Goal: Task Accomplishment & Management: Use online tool/utility

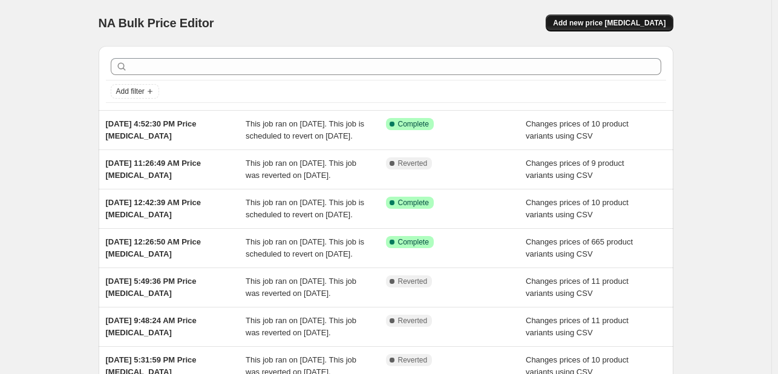
click at [632, 18] on span "Add new price change job" at bounding box center [609, 23] width 113 height 10
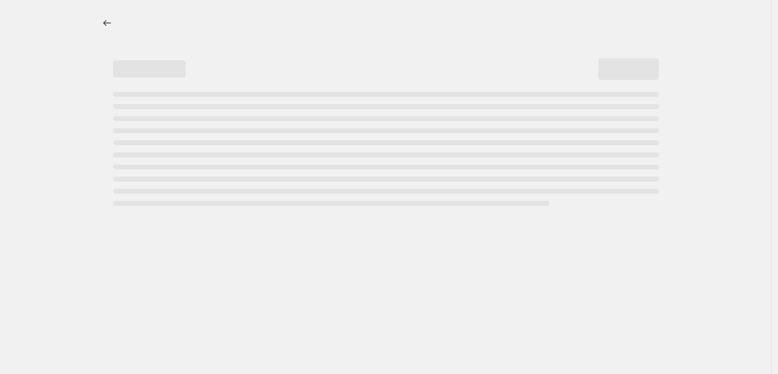
select select "percentage"
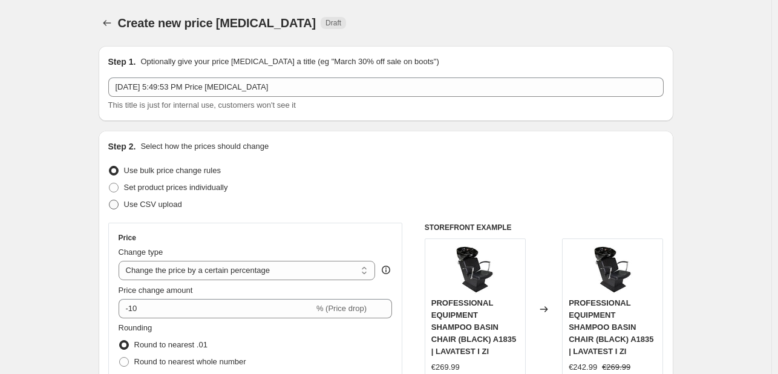
click at [180, 209] on span "Use CSV upload" at bounding box center [153, 204] width 58 height 12
click at [110, 200] on input "Use CSV upload" at bounding box center [109, 200] width 1 height 1
radio input "true"
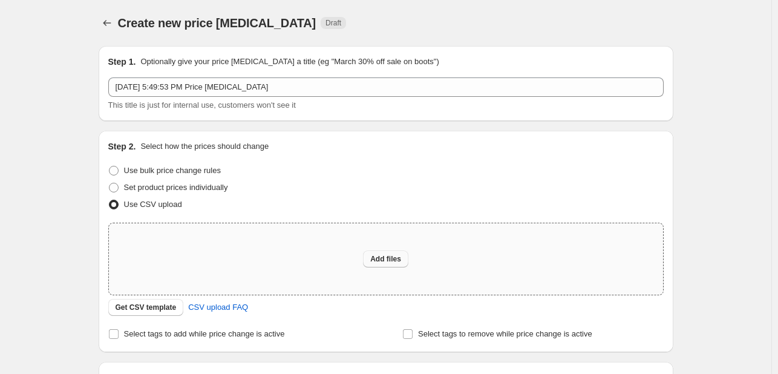
click at [406, 262] on button "Add files" at bounding box center [385, 258] width 45 height 17
type input "C:\fakepath\example_sku_csv.csv"
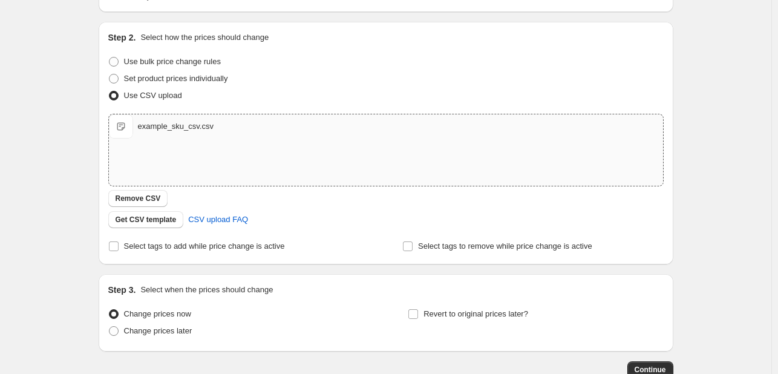
scroll to position [121, 0]
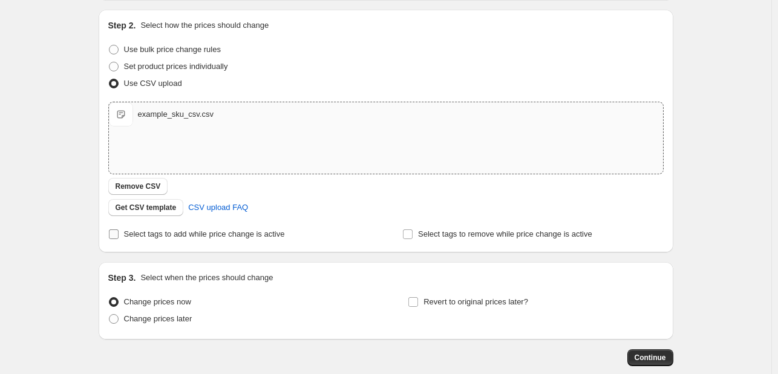
click at [242, 234] on span "Select tags to add while price change is active" at bounding box center [204, 233] width 161 height 9
click at [119, 234] on input "Select tags to add while price change is active" at bounding box center [114, 234] width 10 height 10
checkbox input "true"
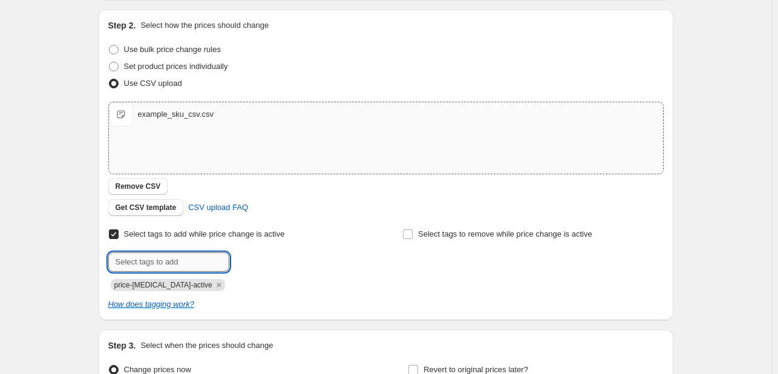
click at [201, 267] on input "text" at bounding box center [168, 261] width 121 height 19
type input "Oferta"
type input "Oferta Mujore"
click at [108, 10] on button "Submit" at bounding box center [125, 16] width 34 height 13
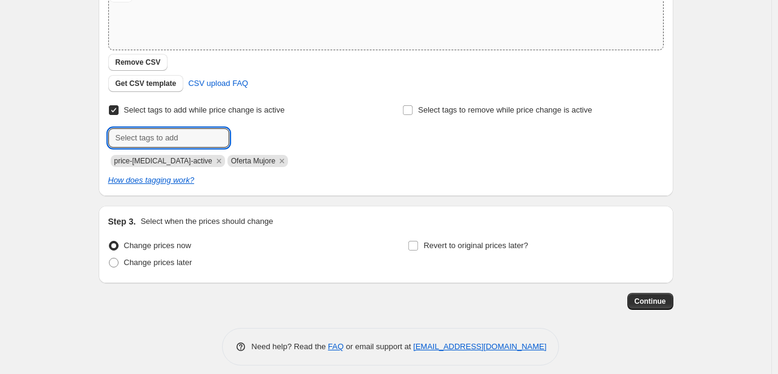
scroll to position [254, 0]
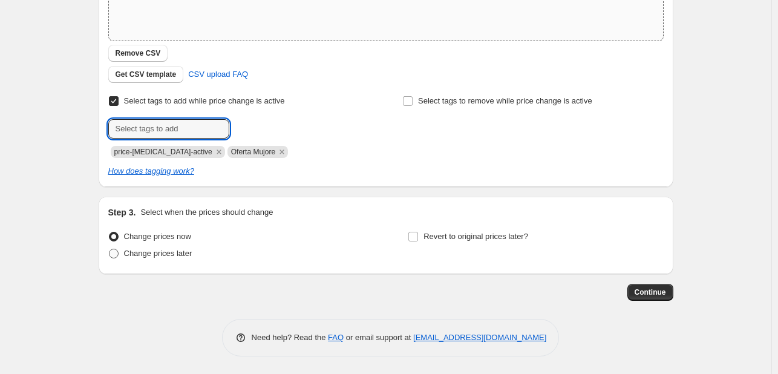
click at [192, 252] on span "Change prices later" at bounding box center [158, 253] width 68 height 9
click at [110, 249] on input "Change prices later" at bounding box center [109, 249] width 1 height 1
radio input "true"
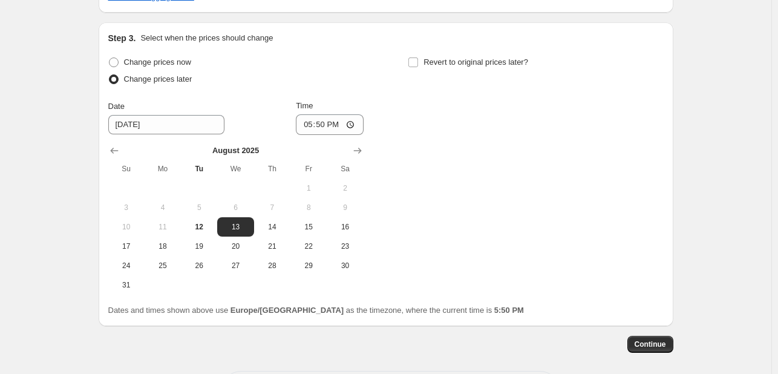
scroll to position [436, 0]
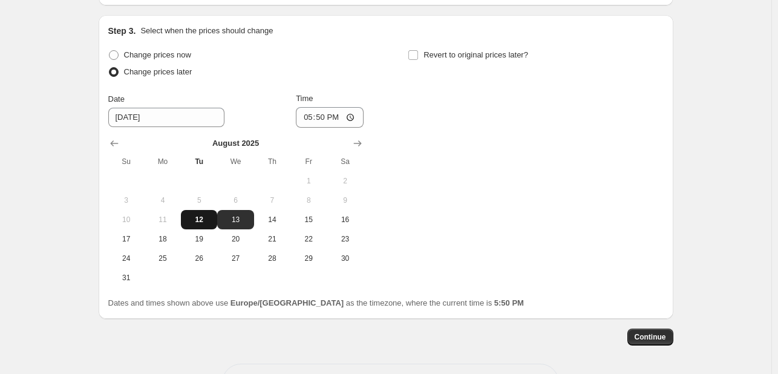
click at [206, 218] on span "12" at bounding box center [199, 220] width 27 height 10
type input "8/12/2025"
click at [457, 53] on span "Revert to original prices later?" at bounding box center [476, 54] width 105 height 9
click at [418, 53] on input "Revert to original prices later?" at bounding box center [413, 55] width 10 height 10
checkbox input "true"
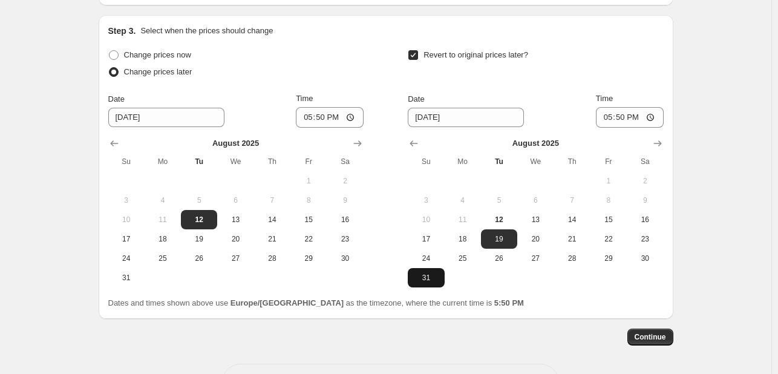
click at [433, 285] on button "31" at bounding box center [426, 277] width 36 height 19
type input "8/31/2025"
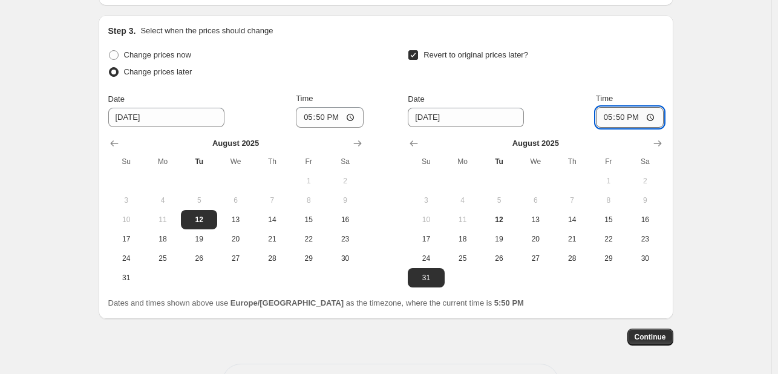
click at [610, 118] on input "17:50" at bounding box center [630, 117] width 68 height 21
type input "23:59"
click at [660, 339] on span "Continue" at bounding box center [650, 337] width 31 height 10
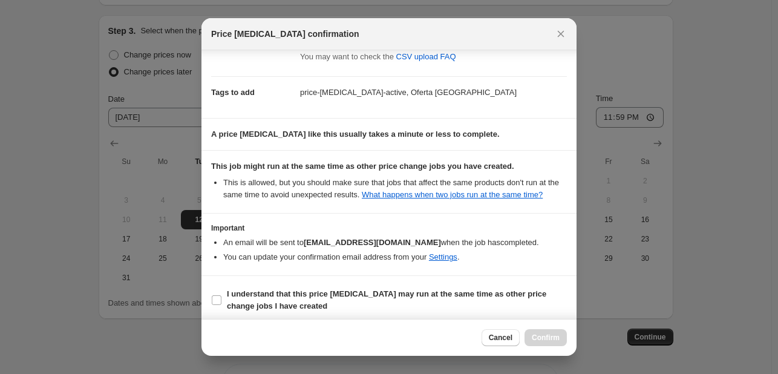
scroll to position [119, 0]
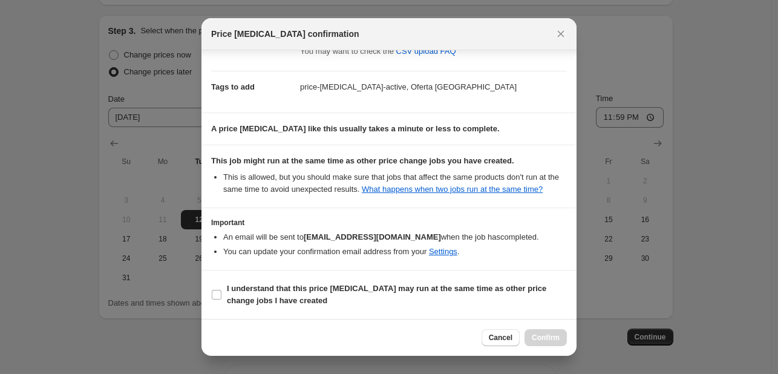
click at [302, 277] on section "I understand that this price change job may run at the same time as other price…" at bounding box center [388, 294] width 375 height 48
click at [304, 289] on b "I understand that this price change job may run at the same time as other price…" at bounding box center [386, 294] width 319 height 21
click at [221, 290] on input "I understand that this price change job may run at the same time as other price…" at bounding box center [217, 295] width 10 height 10
checkbox input "true"
click at [540, 338] on span "Confirm" at bounding box center [546, 338] width 28 height 10
